Goal: Contribute content: Contribute content

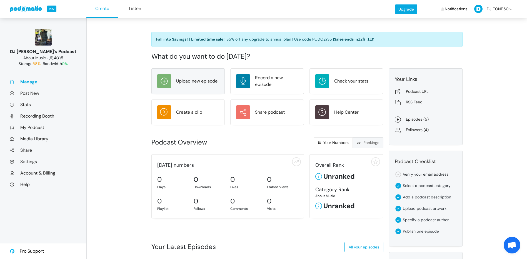
click at [204, 80] on div "Upload new episode" at bounding box center [196, 81] width 41 height 7
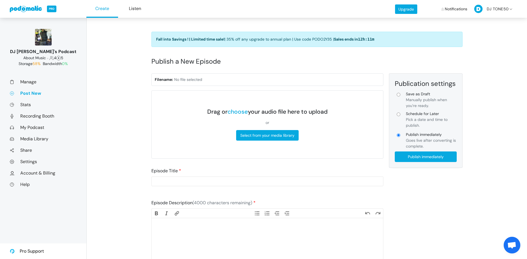
click at [399, 115] on input "Schedule for Later Pick a date and time to publish." at bounding box center [399, 115] width 4 height 4
radio input "true"
type input "Schedule for Later"
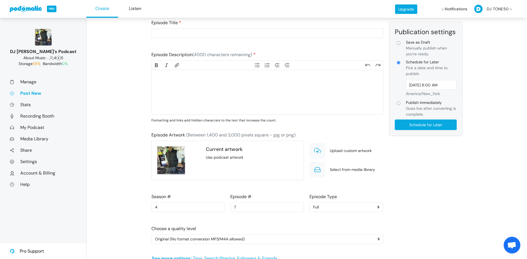
scroll to position [121, 0]
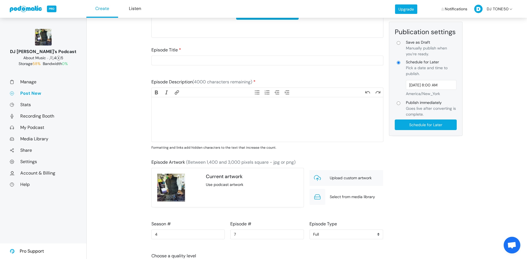
click at [348, 178] on span "Upload custom artwork" at bounding box center [351, 178] width 42 height 6
click at [233, 193] on button "Crop" at bounding box center [234, 193] width 17 height 11
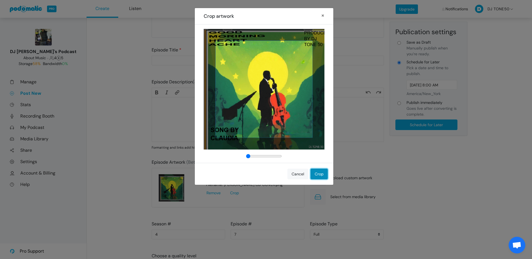
click at [319, 174] on button "Crop" at bounding box center [318, 174] width 17 height 11
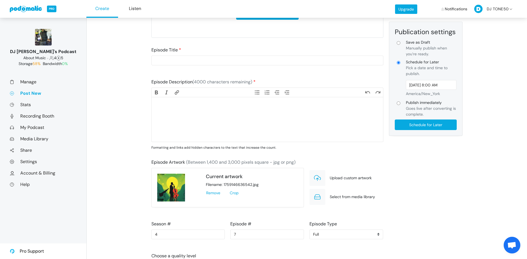
click at [179, 182] on img at bounding box center [171, 188] width 28 height 28
click at [217, 193] on button "Remove" at bounding box center [215, 193] width 19 height 11
click at [347, 175] on div "Upload custom artwork" at bounding box center [347, 178] width 74 height 16
click at [334, 178] on span "Upload custom artwork" at bounding box center [351, 178] width 42 height 6
click at [337, 196] on span "Select from media library" at bounding box center [352, 197] width 45 height 6
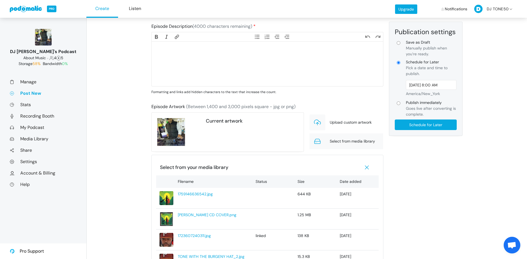
scroll to position [204, 0]
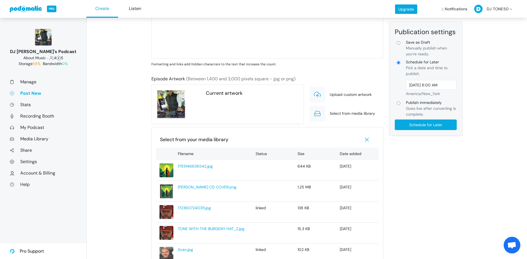
drag, startPoint x: 191, startPoint y: 166, endPoint x: 181, endPoint y: 166, distance: 10.3
click at [181, 166] on link "1759146636542.jpg" at bounding box center [213, 167] width 71 height 6
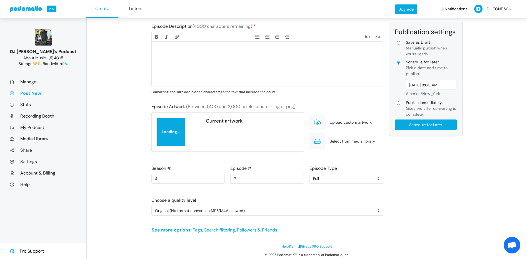
scroll to position [177, 0]
click at [211, 137] on button "Remove" at bounding box center [215, 137] width 19 height 11
click at [336, 140] on span "Select from media library" at bounding box center [352, 141] width 45 height 6
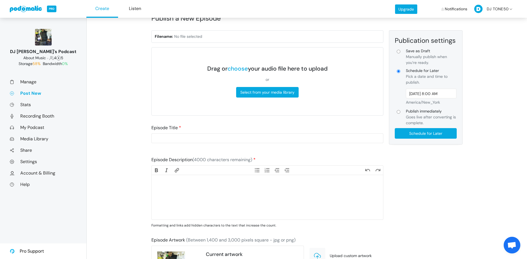
scroll to position [38, 0]
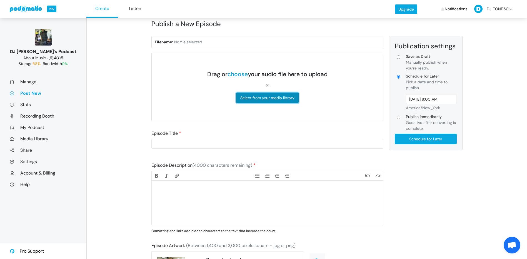
click at [264, 96] on button "Select from your media library" at bounding box center [267, 98] width 63 height 11
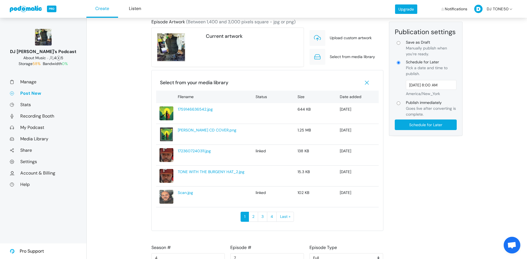
scroll to position [343, 0]
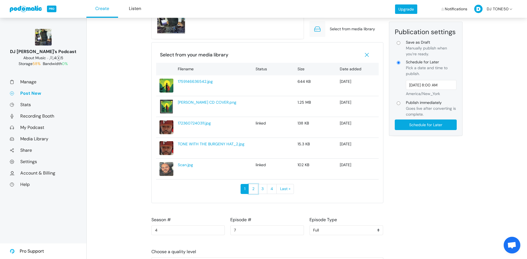
click at [253, 190] on link "2" at bounding box center [253, 189] width 9 height 10
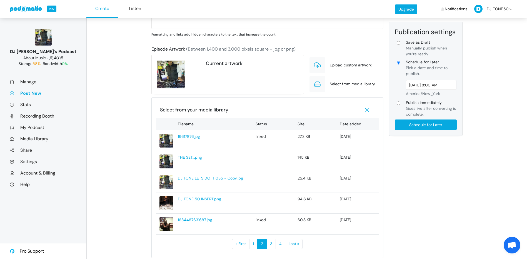
scroll to position [287, 0]
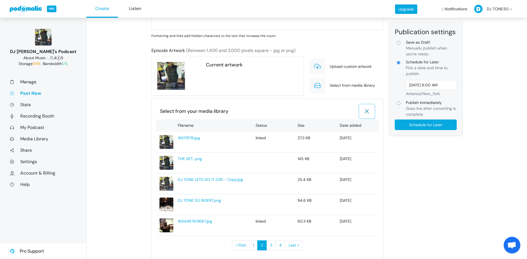
click at [368, 111] on use "button" at bounding box center [368, 112] width 4 height 4
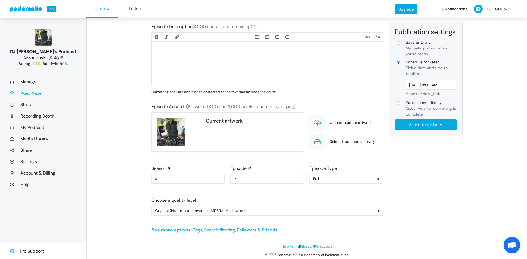
scroll to position [231, 0]
click at [347, 121] on span "Upload custom artwork" at bounding box center [351, 123] width 42 height 6
click at [333, 140] on span "Select from media library" at bounding box center [352, 142] width 45 height 6
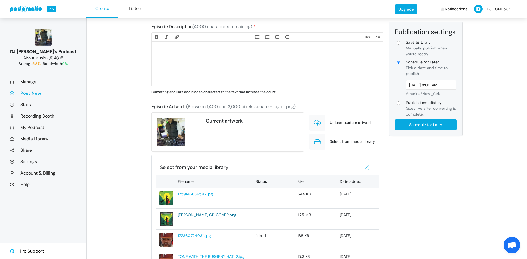
click at [200, 215] on link "[PERSON_NAME] CD COVER.png" at bounding box center [213, 215] width 71 height 6
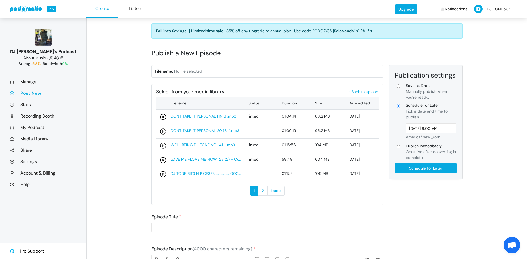
scroll to position [0, 0]
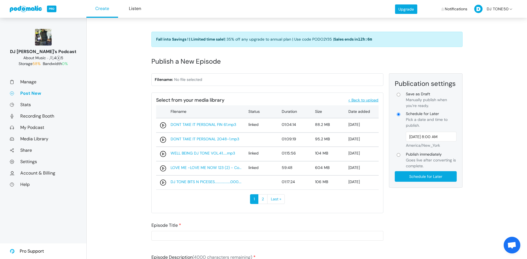
click at [357, 100] on span "< Back to upload" at bounding box center [363, 100] width 30 height 5
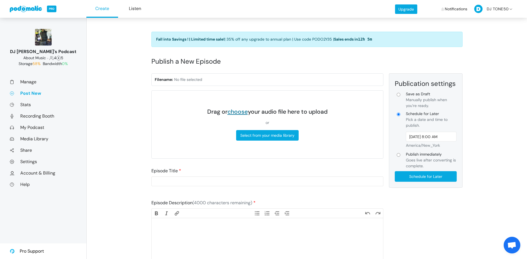
click at [244, 113] on link "choose" at bounding box center [238, 112] width 20 height 8
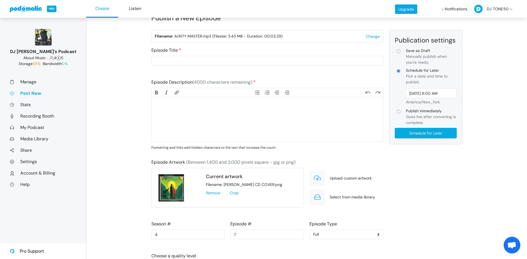
scroll to position [16, 0]
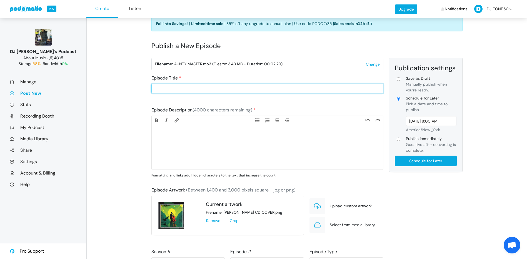
click at [192, 88] on input "Episode Title" at bounding box center [268, 89] width 232 height 10
type input "g"
type input "GOOD MOR"
click at [172, 220] on img at bounding box center [171, 216] width 28 height 28
click at [171, 208] on img at bounding box center [171, 216] width 28 height 28
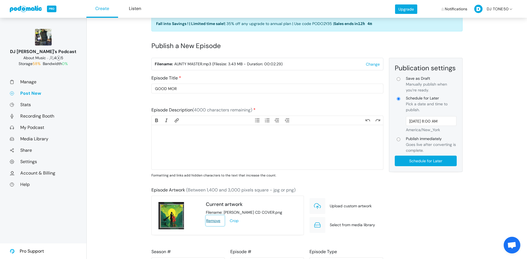
click at [211, 220] on button "Remove" at bounding box center [215, 221] width 19 height 11
